Goal: Transaction & Acquisition: Download file/media

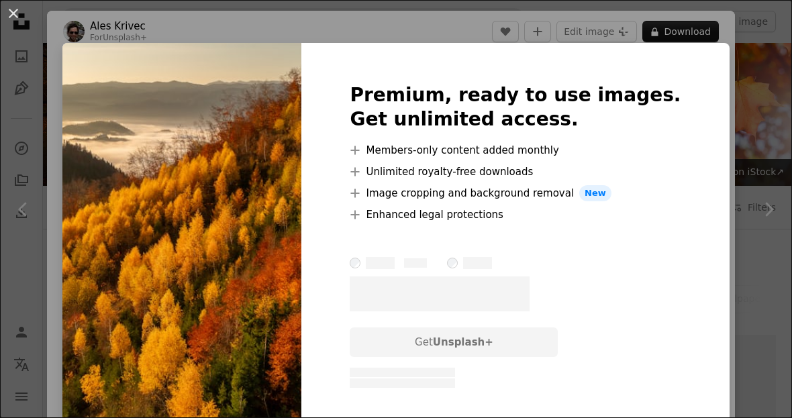
scroll to position [669, 0]
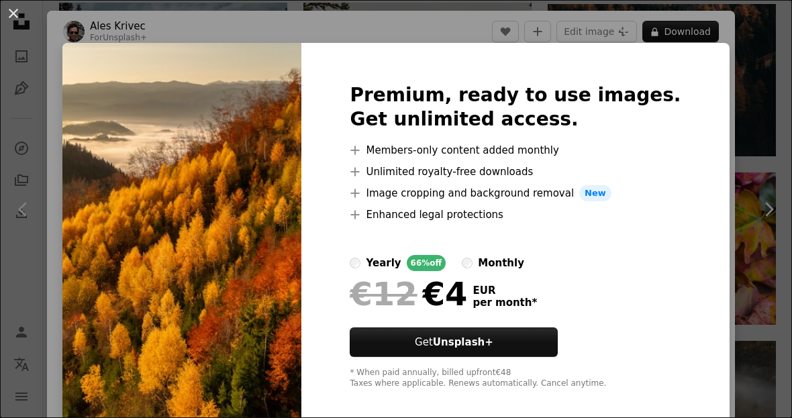
click at [746, 33] on div "An X shape Premium, ready to use images. Get unlimited access. A plus sign Memb…" at bounding box center [396, 209] width 792 height 418
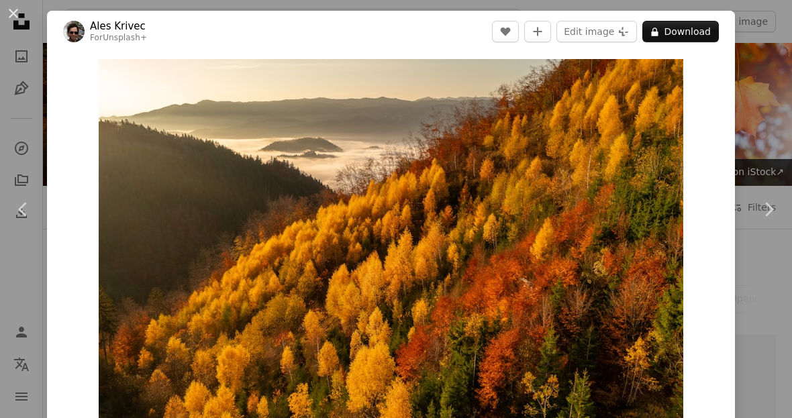
click at [17, 10] on button "An X shape" at bounding box center [13, 13] width 16 height 16
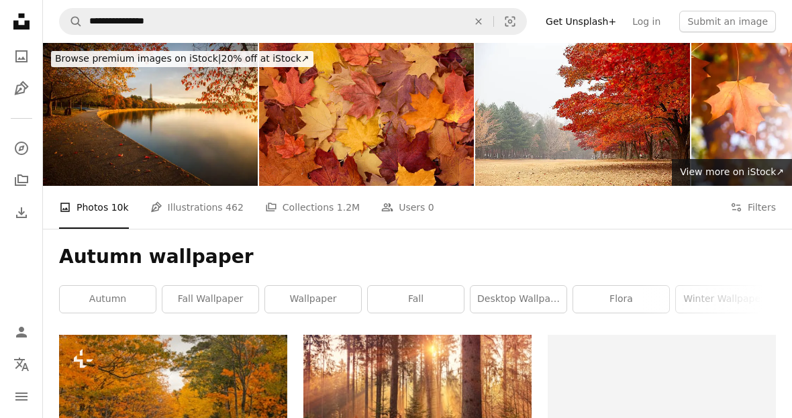
scroll to position [712, 0]
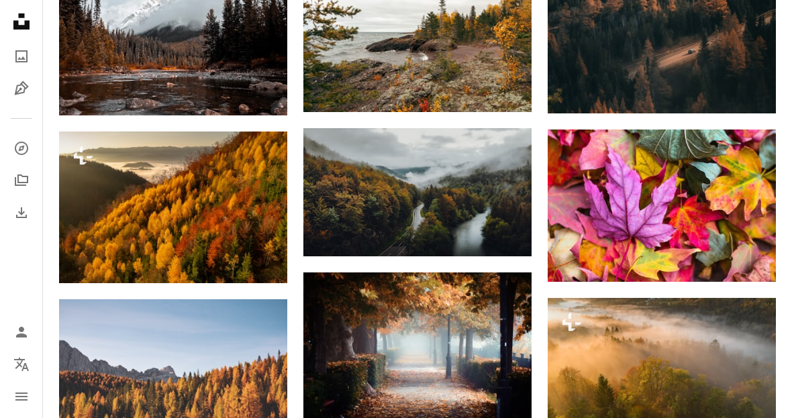
click at [507, 198] on img at bounding box center [417, 192] width 228 height 128
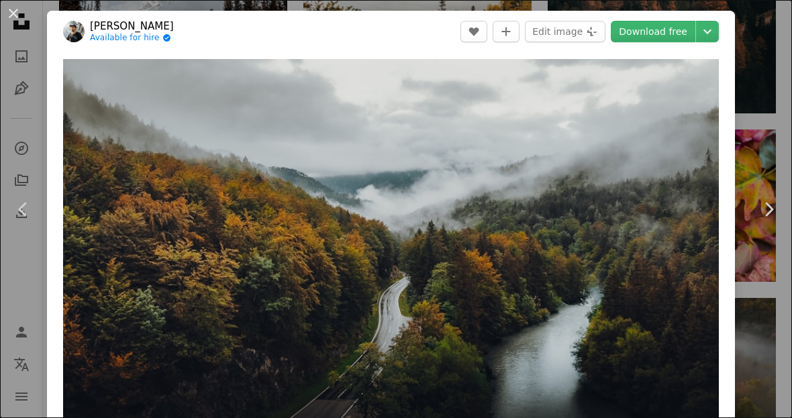
click at [15, 11] on button "An X shape" at bounding box center [13, 13] width 16 height 16
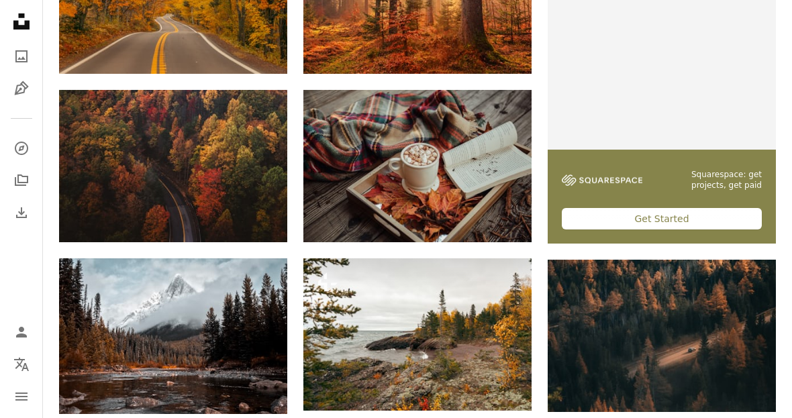
scroll to position [412, 0]
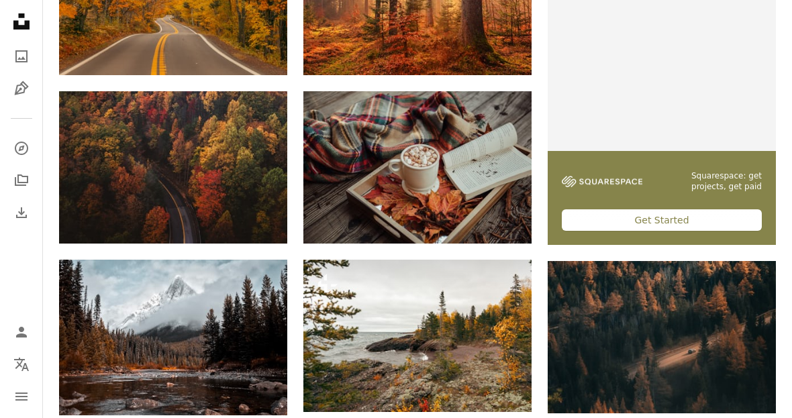
click at [266, 222] on link "Arrow pointing down" at bounding box center [260, 219] width 27 height 21
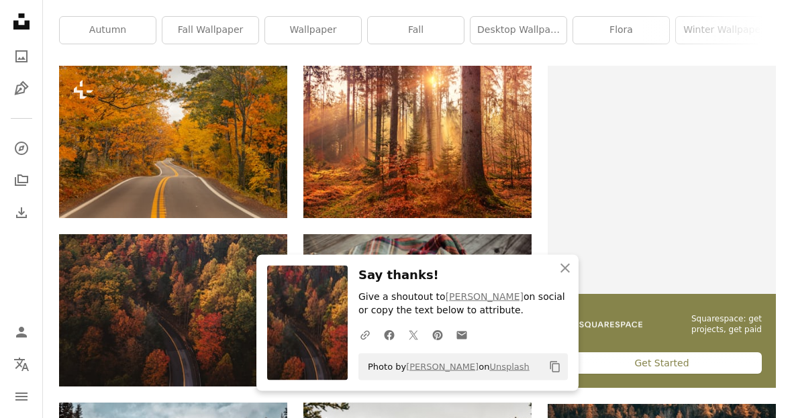
scroll to position [267, 0]
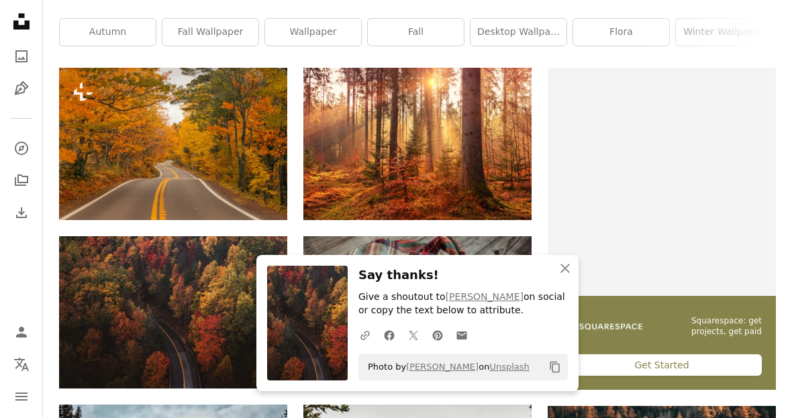
click at [574, 282] on button "An X shape Close" at bounding box center [565, 268] width 27 height 27
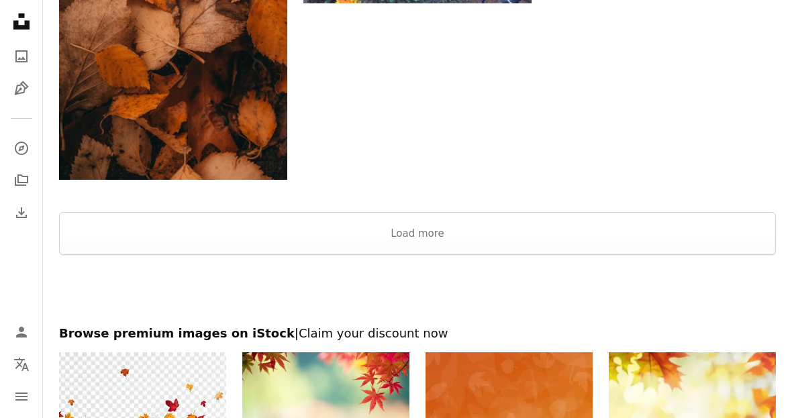
click at [617, 221] on button "Load more" at bounding box center [417, 234] width 717 height 43
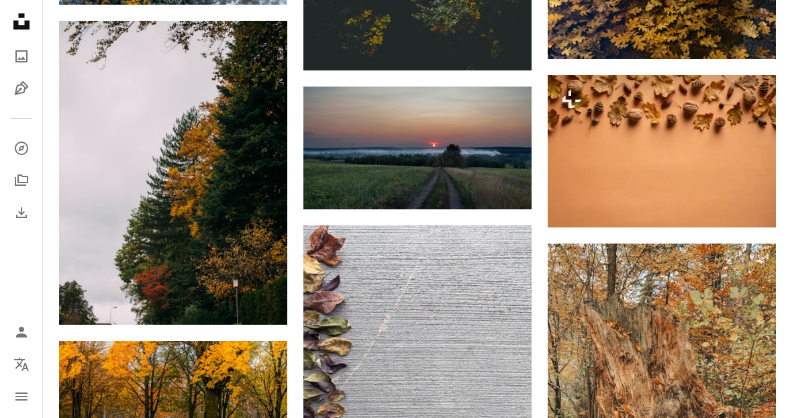
scroll to position [13120, 0]
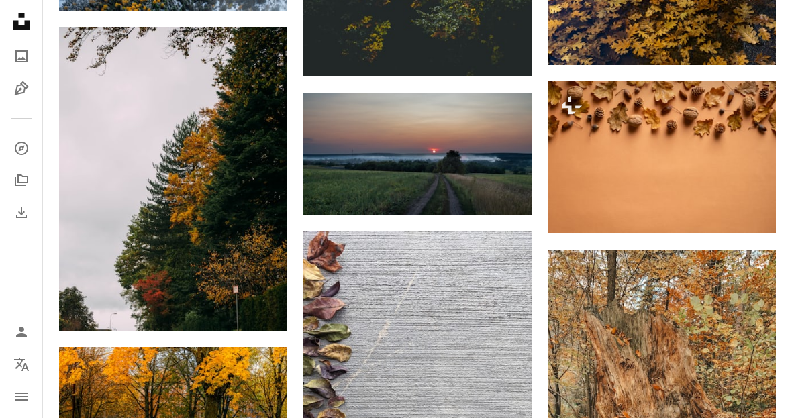
click at [368, 134] on img at bounding box center [417, 154] width 228 height 123
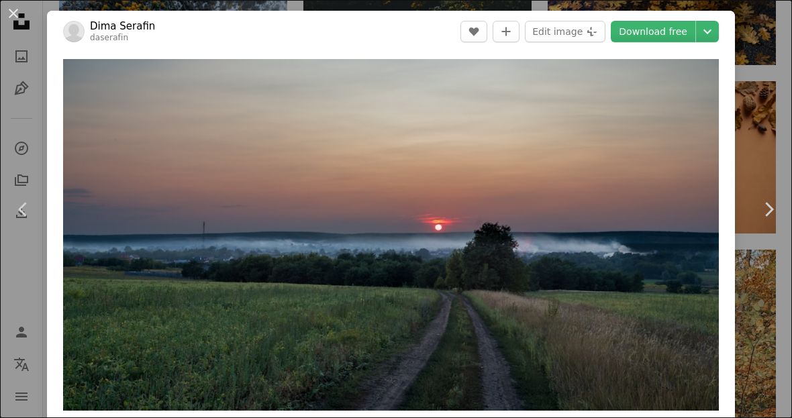
click at [767, 164] on div "An X shape Chevron left Chevron right [PERSON_NAME] daserafin A heart A plus si…" at bounding box center [396, 209] width 792 height 418
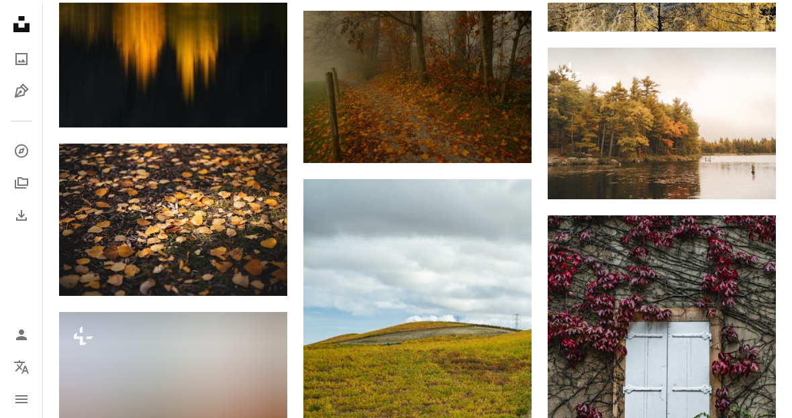
scroll to position [16532, 0]
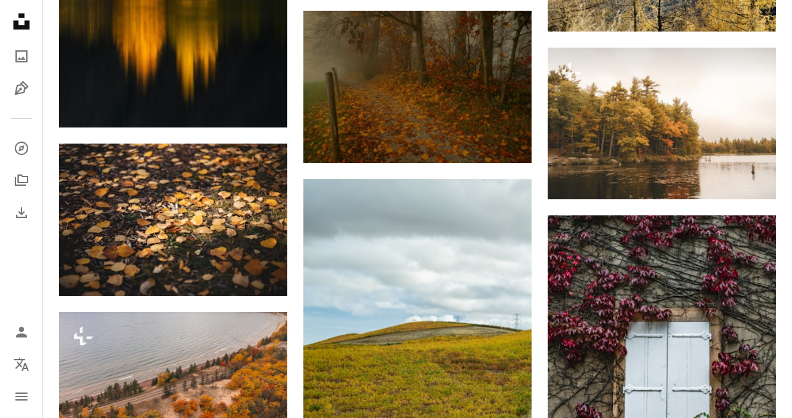
click at [479, 97] on img at bounding box center [417, 87] width 228 height 152
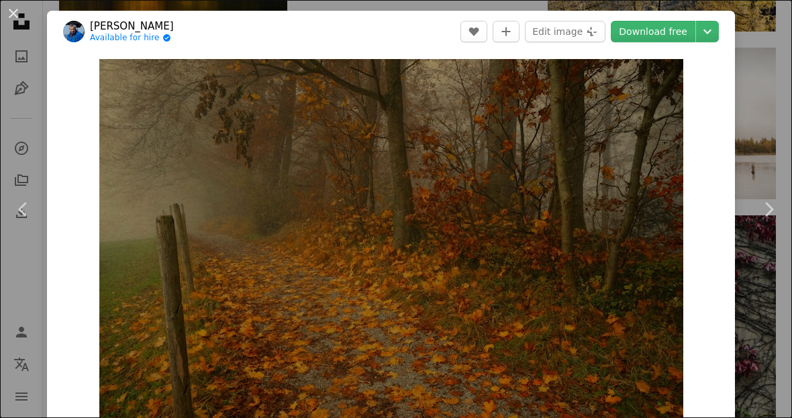
click at [688, 36] on link "Download free" at bounding box center [653, 31] width 85 height 21
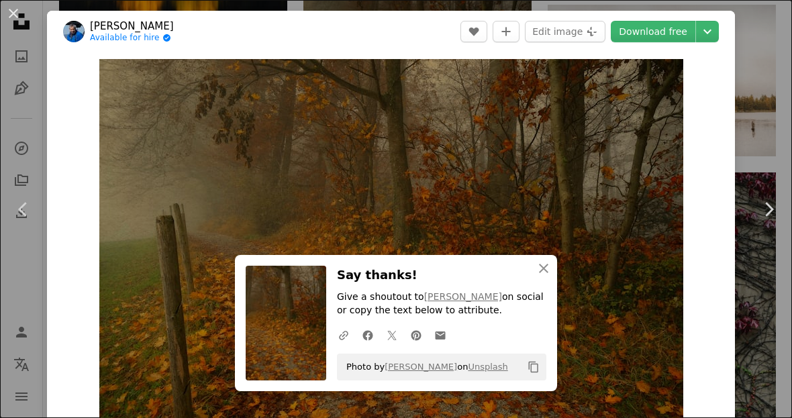
click at [548, 277] on icon "An X shape" at bounding box center [544, 268] width 16 height 16
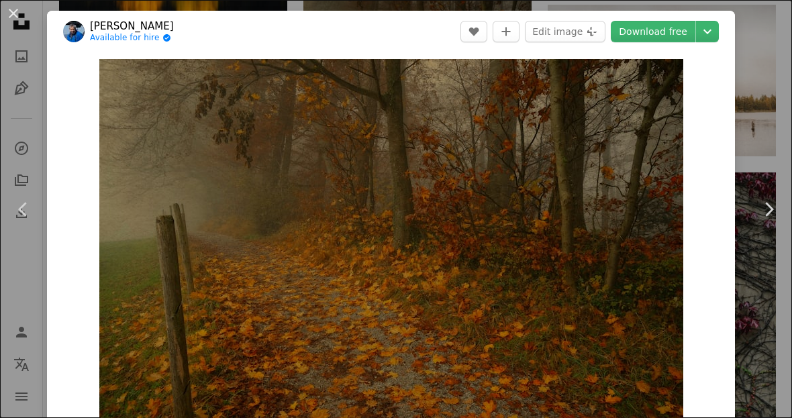
click at [779, 123] on div "An X shape Chevron left Chevron right [PERSON_NAME] Angel Available for hire A …" at bounding box center [396, 209] width 792 height 418
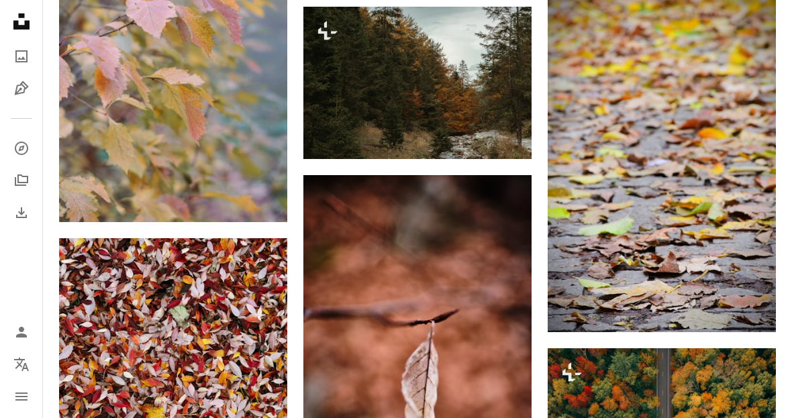
scroll to position [18098, 0]
